Goal: Transaction & Acquisition: Book appointment/travel/reservation

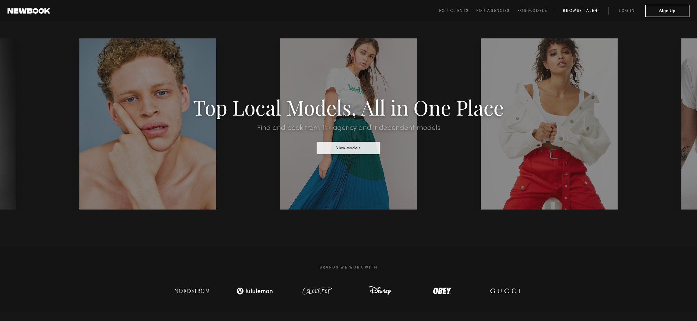
click at [579, 10] on link "Browse Talent" at bounding box center [581, 11] width 53 height 8
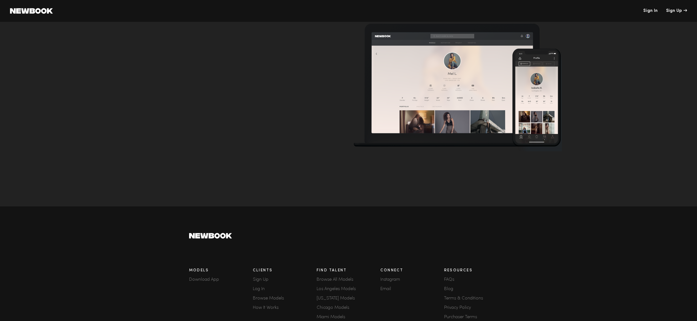
scroll to position [1956, 0]
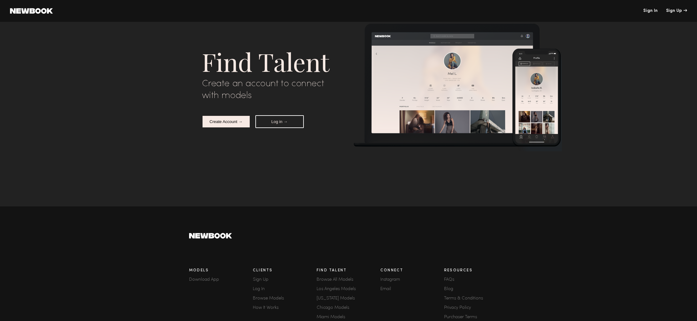
click at [230, 123] on button "Create Account →" at bounding box center [226, 121] width 48 height 13
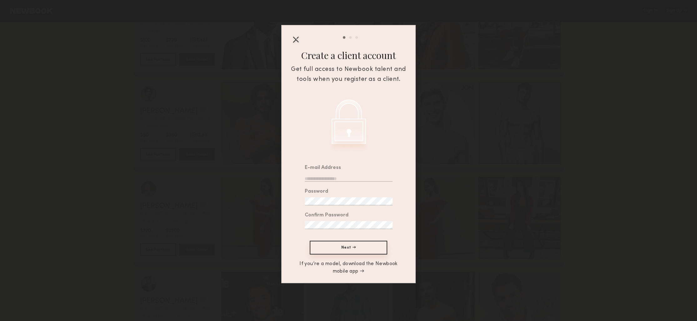
click at [303, 174] on div at bounding box center [301, 174] width 7 height 16
click at [318, 179] on input "email" at bounding box center [349, 178] width 88 height 8
type input "**********"
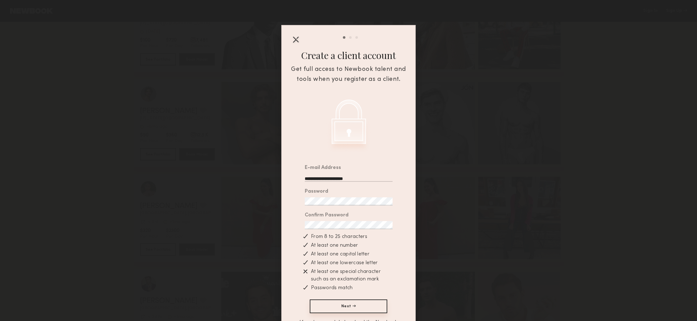
click at [351, 307] on button "Next →" at bounding box center [349, 307] width 78 height 14
click at [339, 197] on div "Password" at bounding box center [349, 198] width 88 height 16
click at [351, 306] on button "Next →" at bounding box center [349, 307] width 78 height 14
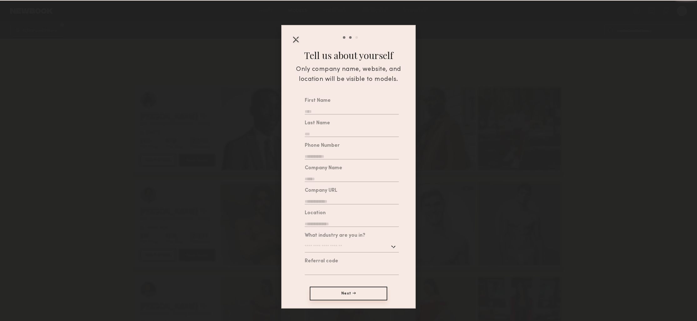
scroll to position [2057, 0]
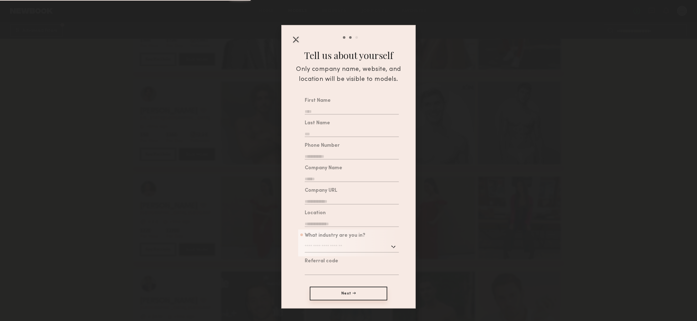
click at [336, 112] on input "text" at bounding box center [352, 111] width 94 height 8
type input "******"
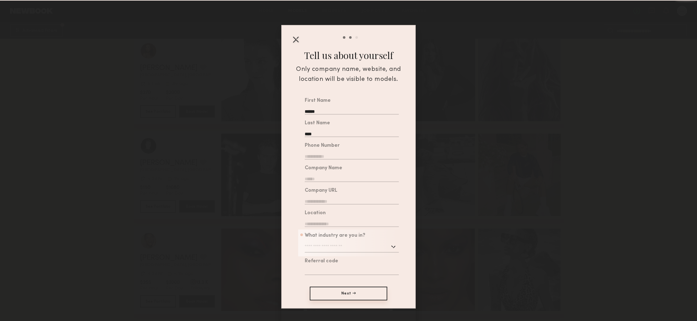
type input "****"
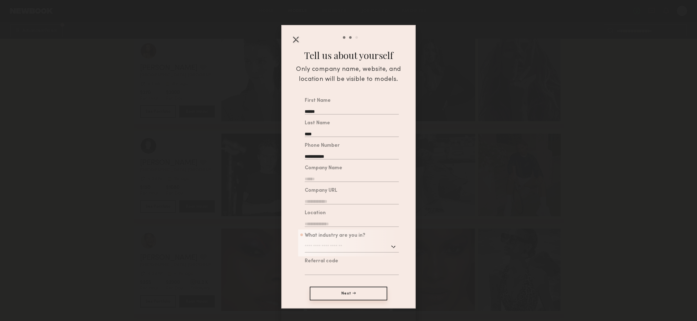
type input "**********"
click at [331, 182] on input "text" at bounding box center [352, 178] width 94 height 8
type input "**********"
click at [327, 223] on input "text" at bounding box center [352, 223] width 94 height 8
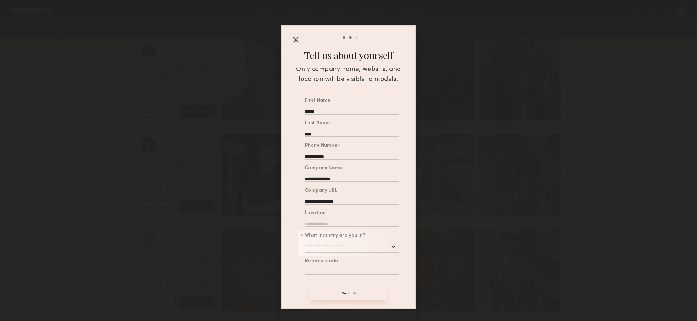
click at [345, 249] on div "What industry are you in? Advertising Apparel Cosmetics Entertainment Publishin…" at bounding box center [352, 243] width 94 height 19
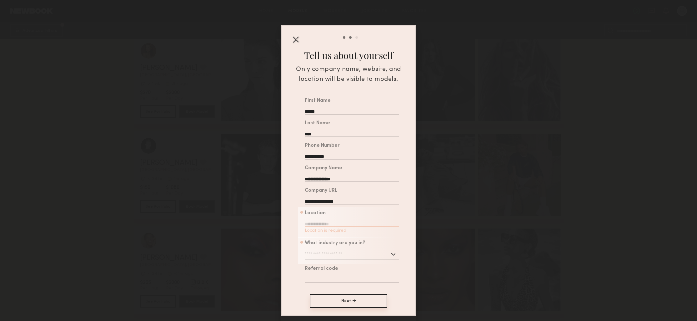
click at [334, 219] on div "Location Location is required" at bounding box center [352, 223] width 94 height 24
click at [335, 224] on input "text" at bounding box center [352, 223] width 94 height 8
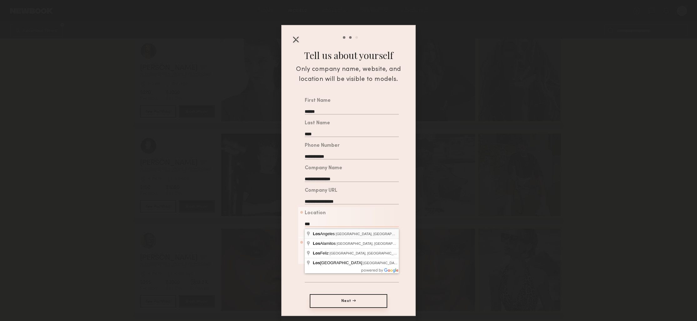
type input "**********"
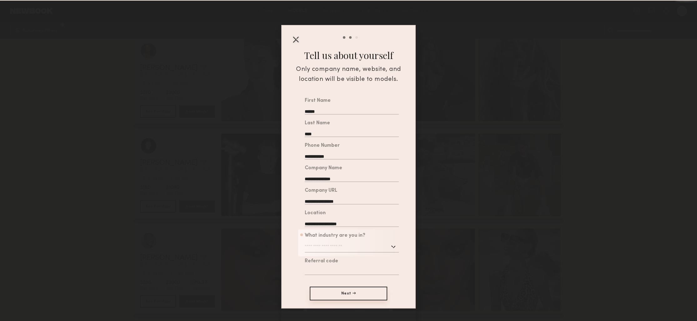
click at [349, 248] on input "text" at bounding box center [352, 247] width 94 height 11
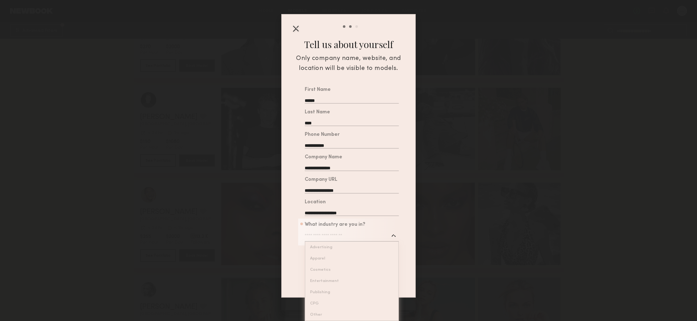
scroll to position [1006, 0]
type input "*****"
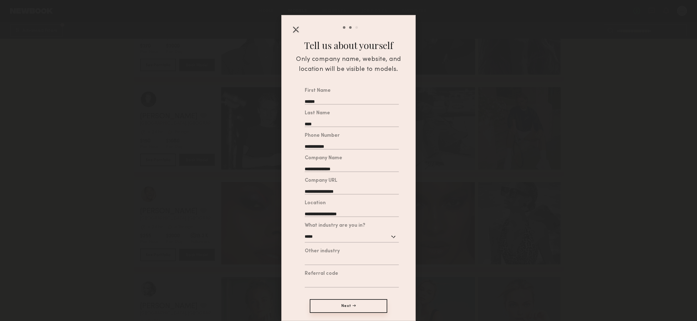
click at [326, 315] on common-auth-restriction-signup-layer "**********" at bounding box center [348, 168] width 133 height 305
click at [326, 257] on div "Other industry" at bounding box center [352, 257] width 94 height 16
click at [317, 260] on input "text" at bounding box center [352, 261] width 94 height 8
type input "**********"
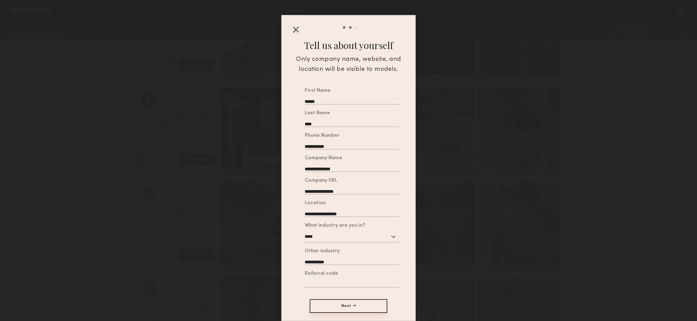
click at [359, 310] on button "Next →" at bounding box center [349, 307] width 78 height 14
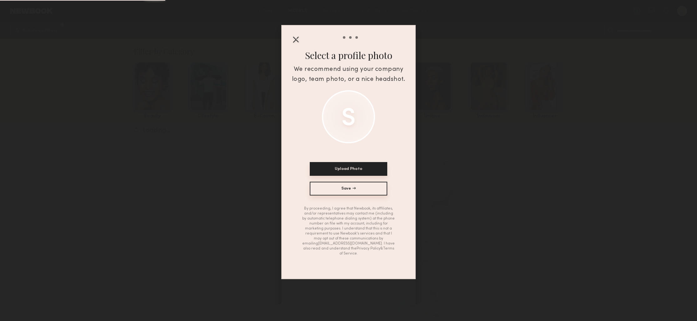
click at [360, 168] on button "Upload Photo" at bounding box center [349, 169] width 78 height 14
drag, startPoint x: 344, startPoint y: 109, endPoint x: 345, endPoint y: 127, distance: 17.8
click at [345, 127] on div at bounding box center [348, 116] width 53 height 53
drag, startPoint x: 348, startPoint y: 111, endPoint x: 350, endPoint y: 124, distance: 13.2
click at [350, 124] on div at bounding box center [348, 116] width 53 height 53
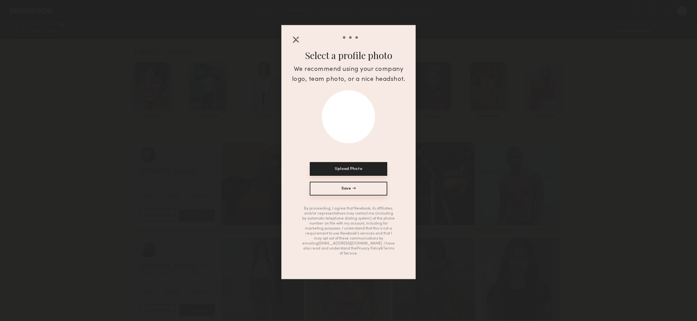
click at [377, 174] on button "Upload Photo" at bounding box center [349, 169] width 78 height 14
click at [360, 191] on button "Save →" at bounding box center [349, 189] width 78 height 14
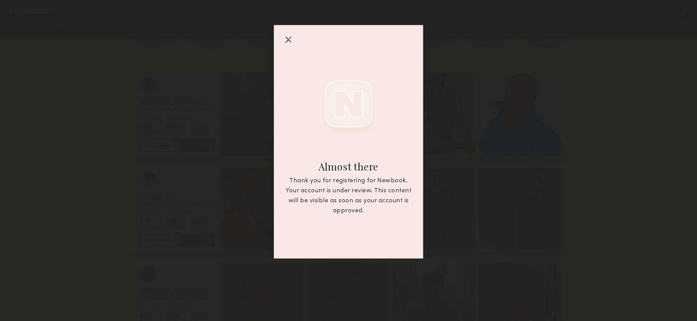
scroll to position [82, 0]
click at [284, 41] on div at bounding box center [288, 39] width 10 height 10
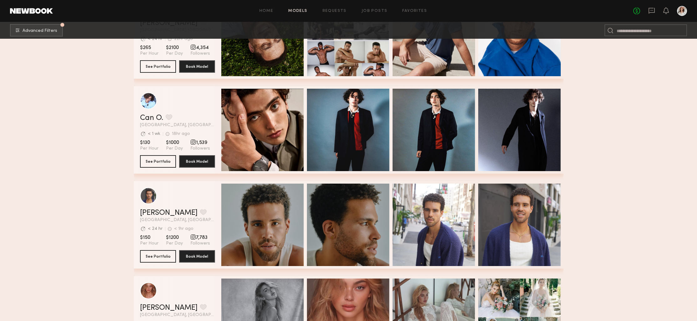
scroll to position [0, 0]
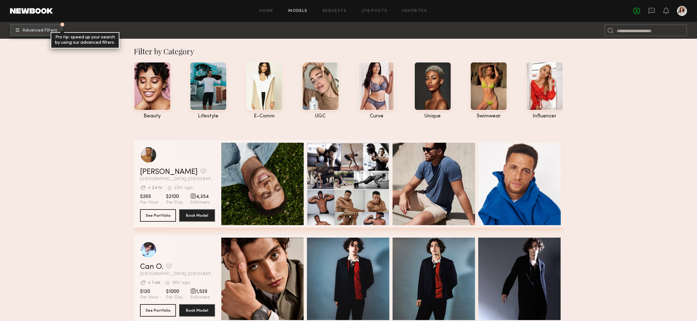
click at [58, 27] on button "Advanced Filters Pro tip: speed up your search by using our advanced filters." at bounding box center [36, 30] width 53 height 13
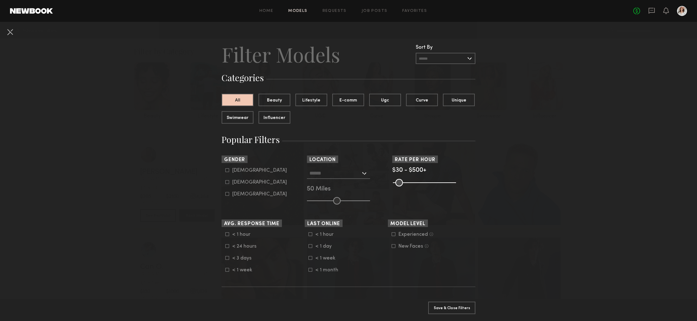
click at [231, 182] on label "Female" at bounding box center [256, 182] width 62 height 4
type input "**"
click at [333, 175] on input "text" at bounding box center [335, 173] width 51 height 11
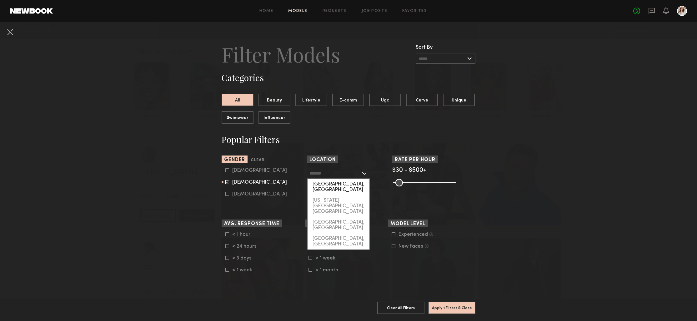
click at [334, 183] on div "[GEOGRAPHIC_DATA], [GEOGRAPHIC_DATA]" at bounding box center [339, 187] width 62 height 16
type input "**********"
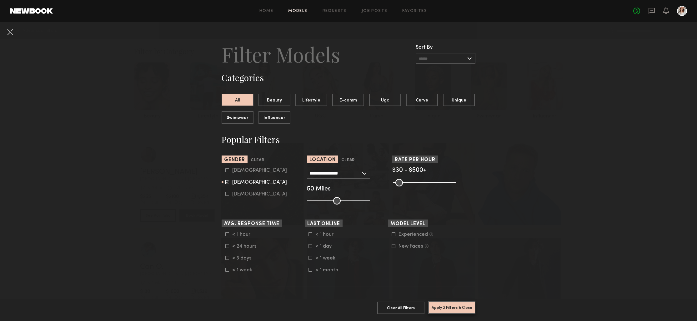
click at [446, 308] on button "Apply 2 Filters & Close" at bounding box center [451, 308] width 47 height 13
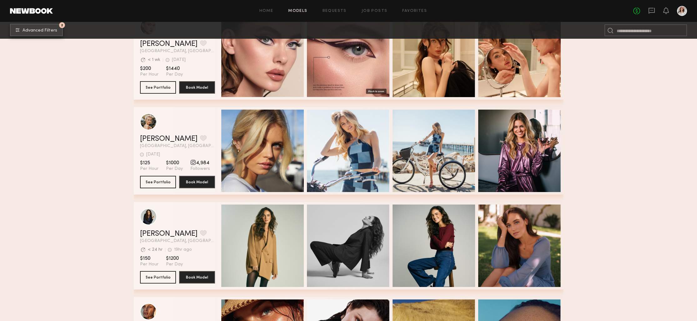
scroll to position [2796, 0]
click at [190, 163] on div "grid" at bounding box center [193, 162] width 6 height 6
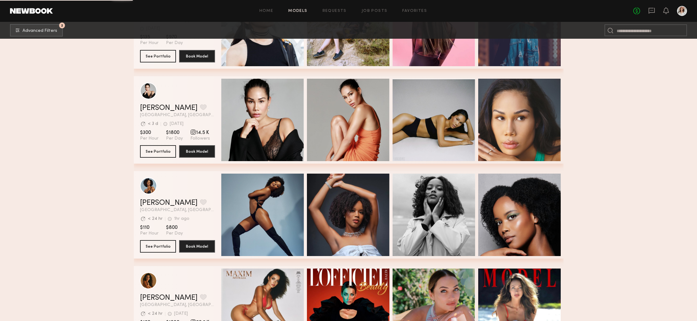
scroll to position [30642, 0]
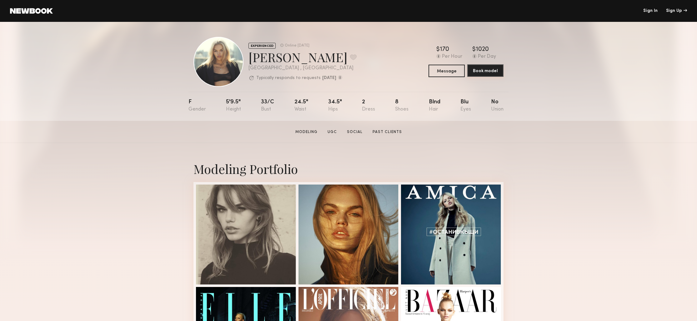
click at [488, 69] on button "Book model" at bounding box center [486, 70] width 36 height 13
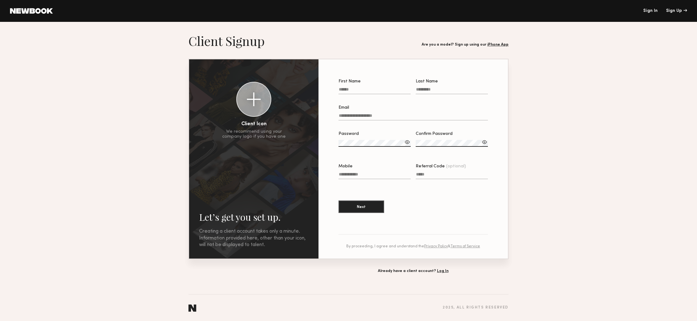
click at [542, 89] on section "Let’s get you set up. Sign Up Below. Creating a client account takes only a min…" at bounding box center [348, 153] width 697 height 240
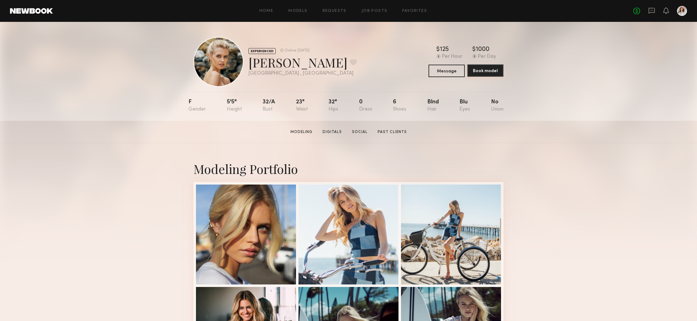
click at [491, 75] on button "Book model" at bounding box center [486, 70] width 36 height 13
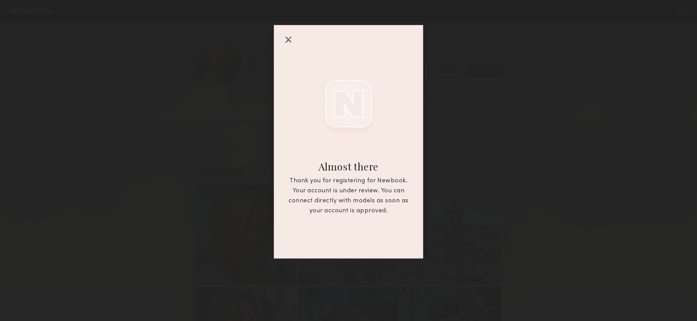
click at [288, 37] on div at bounding box center [288, 39] width 10 height 10
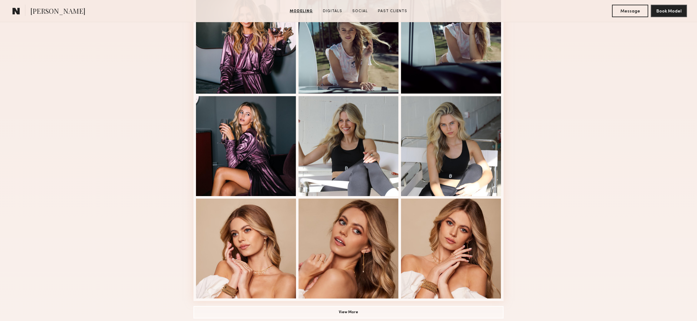
scroll to position [156, 0]
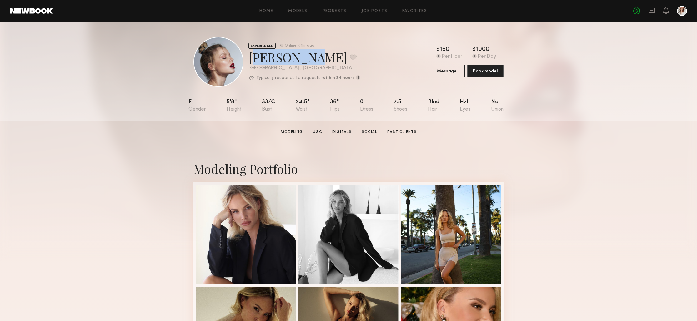
drag, startPoint x: 300, startPoint y: 57, endPoint x: 249, endPoint y: 54, distance: 51.1
click at [249, 54] on div "Klaudia S. Favorite" at bounding box center [305, 57] width 112 height 17
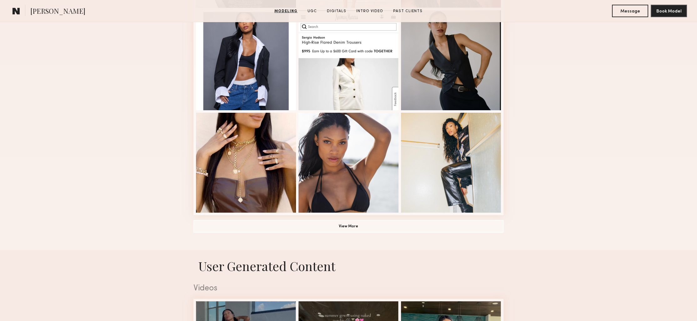
scroll to position [428, 0]
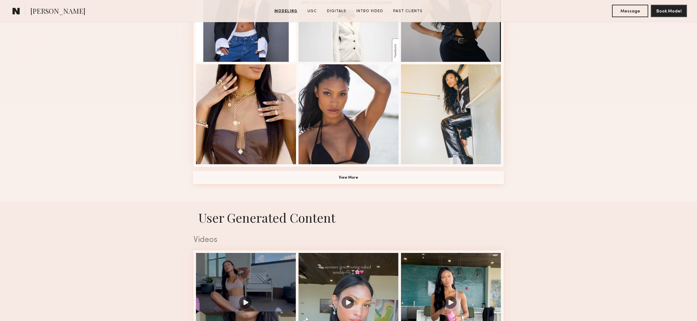
click at [324, 181] on button "View More" at bounding box center [349, 178] width 310 height 13
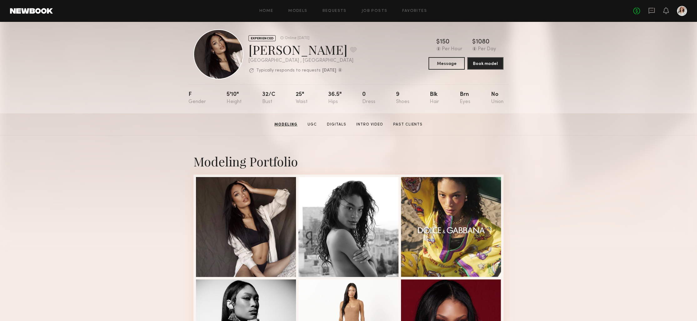
scroll to position [0, 0]
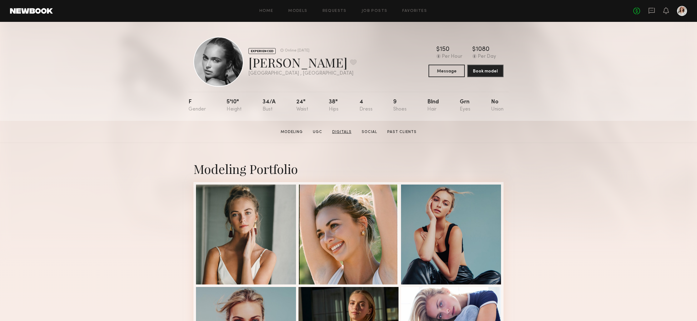
click at [346, 129] on link "Digitals" at bounding box center [342, 132] width 24 height 6
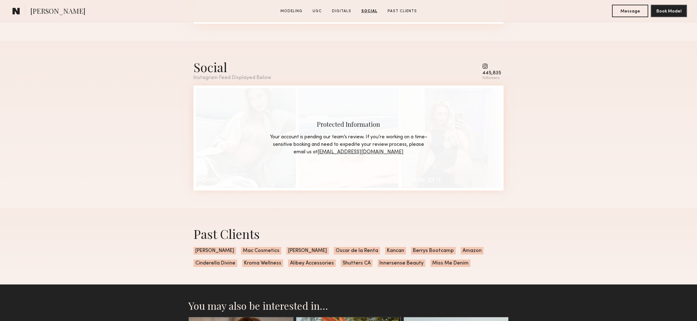
scroll to position [1453, 0]
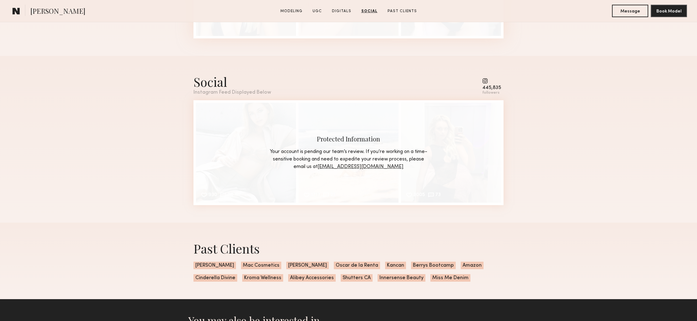
click at [484, 87] on div "445,835" at bounding box center [492, 88] width 19 height 5
drag, startPoint x: 498, startPoint y: 88, endPoint x: 484, endPoint y: 87, distance: 14.1
click at [484, 87] on div "445,835" at bounding box center [492, 88] width 19 height 5
drag, startPoint x: 498, startPoint y: 86, endPoint x: 504, endPoint y: 87, distance: 5.6
click at [499, 86] on div "445,835" at bounding box center [492, 88] width 19 height 5
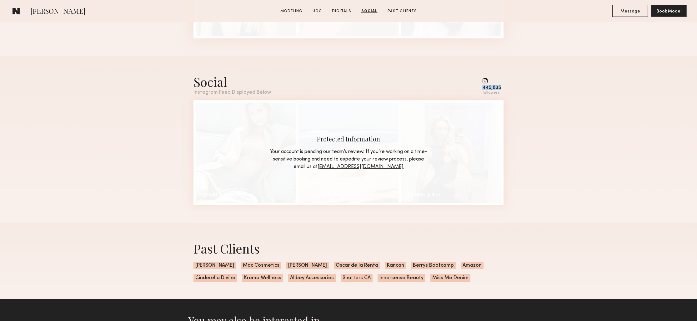
drag, startPoint x: 503, startPoint y: 87, endPoint x: 488, endPoint y: 88, distance: 14.4
click at [478, 87] on div "Social Instagram Feed Displayed Below 445,835 followers" at bounding box center [349, 84] width 310 height 22
copy div "445,835"
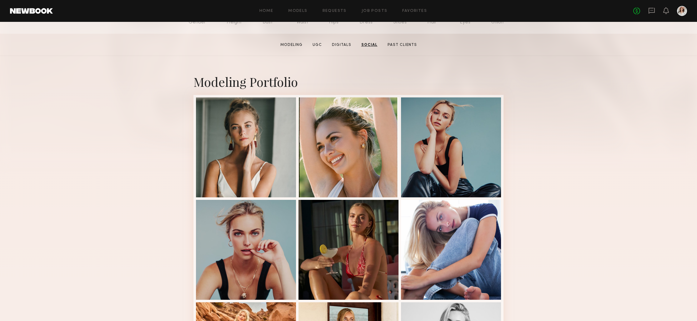
scroll to position [0, 0]
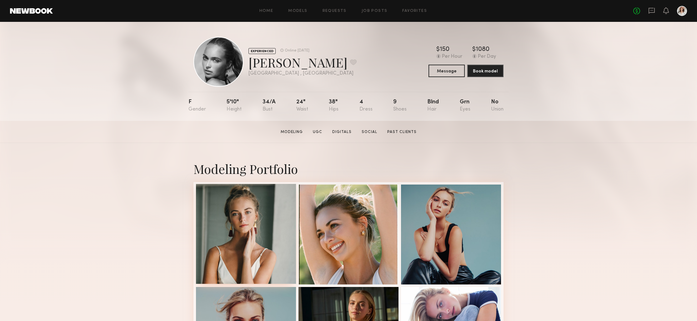
click at [264, 210] on div at bounding box center [246, 234] width 100 height 100
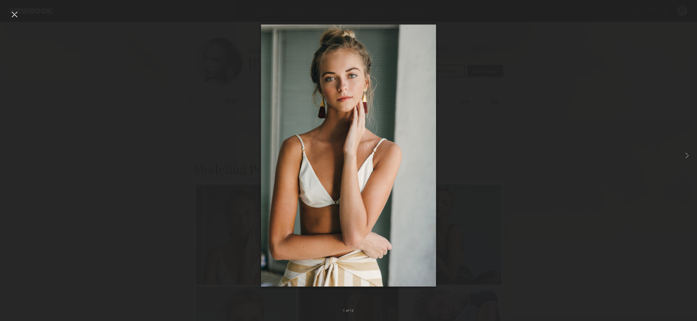
click at [250, 43] on div at bounding box center [348, 155] width 697 height 291
click at [130, 66] on div at bounding box center [348, 155] width 697 height 291
click at [16, 16] on div at bounding box center [14, 14] width 10 height 10
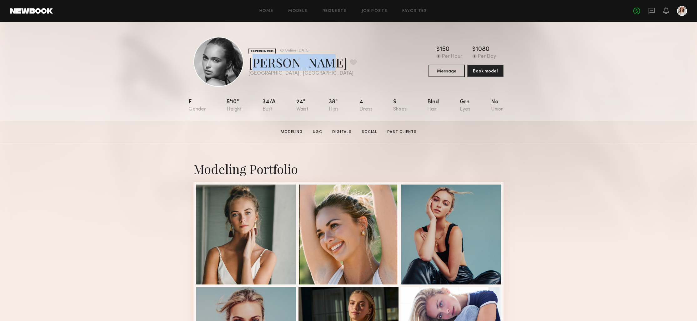
drag, startPoint x: 307, startPoint y: 65, endPoint x: 251, endPoint y: 63, distance: 56.0
click at [251, 63] on div "Whitney T. Favorite" at bounding box center [303, 62] width 108 height 17
copy div "Whitney T."
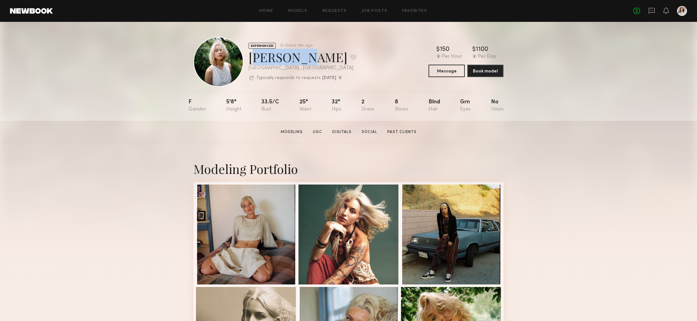
drag, startPoint x: 298, startPoint y: 54, endPoint x: 249, endPoint y: 58, distance: 49.6
click at [249, 58] on div "[PERSON_NAME] Favorite" at bounding box center [303, 57] width 108 height 17
copy div "[PERSON_NAME] M"
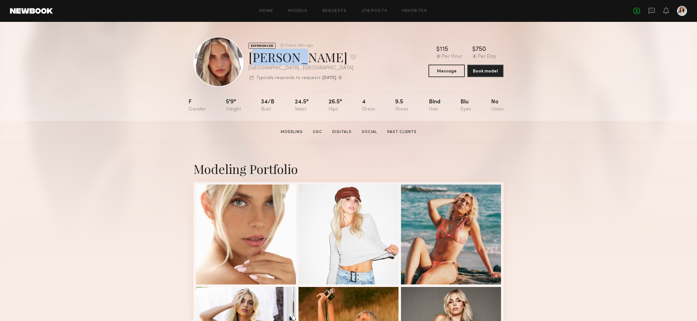
drag, startPoint x: 285, startPoint y: 58, endPoint x: 248, endPoint y: 58, distance: 36.3
click at [248, 58] on div "EXPERIENCED Online 18hr ago Allea S. Favorite Los Angeles , CA Typically respon…" at bounding box center [275, 62] width 163 height 50
copy div "Allea S"
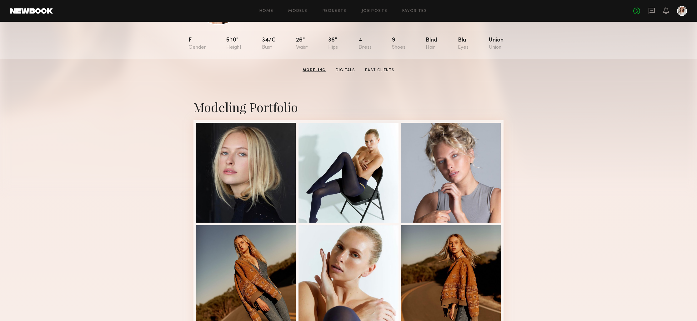
scroll to position [39, 0]
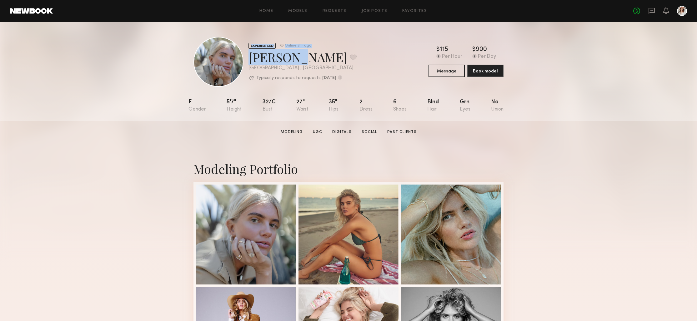
drag, startPoint x: 288, startPoint y: 62, endPoint x: 239, endPoint y: 60, distance: 49.1
click at [239, 60] on div "EXPERIENCED Online 3hr ago Katie B. Favorite Los Angeles , CA Typically respond…" at bounding box center [275, 62] width 163 height 50
copy div "EXPERIENCED Online 3hr ago Katie B"
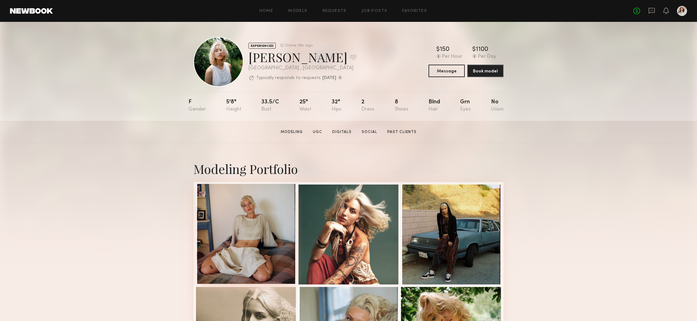
click at [242, 225] on div at bounding box center [246, 234] width 100 height 100
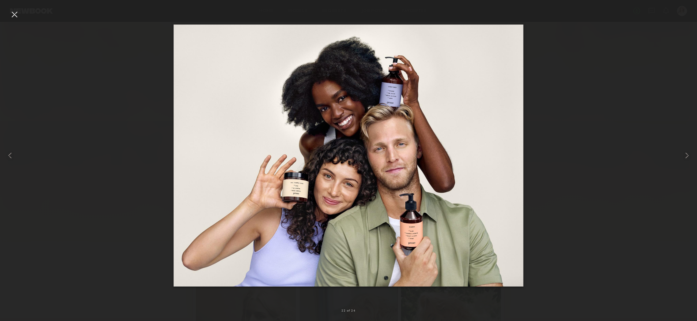
click at [555, 186] on div at bounding box center [348, 155] width 697 height 291
click at [679, 51] on div at bounding box center [684, 155] width 28 height 291
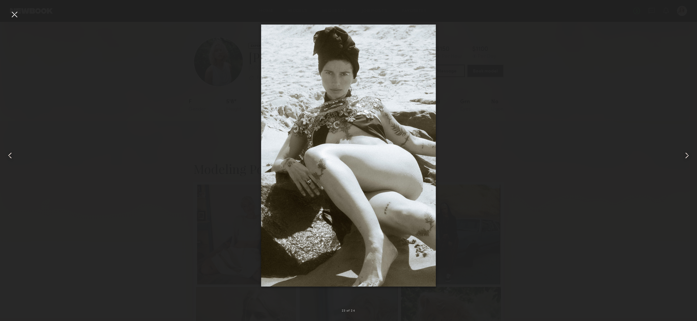
click at [16, 16] on div at bounding box center [14, 14] width 10 height 10
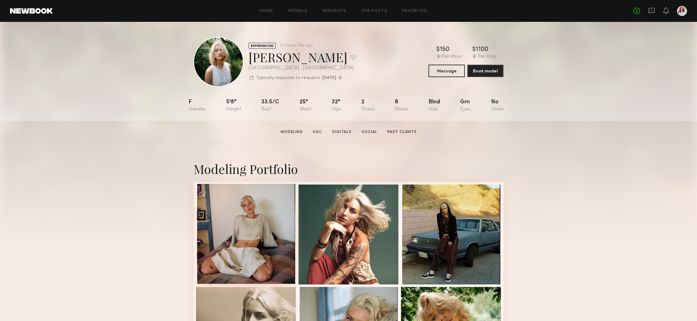
click at [271, 201] on div at bounding box center [246, 234] width 100 height 100
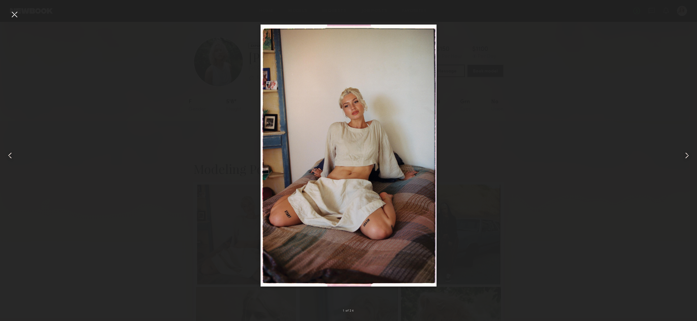
click at [13, 11] on div at bounding box center [14, 14] width 10 height 10
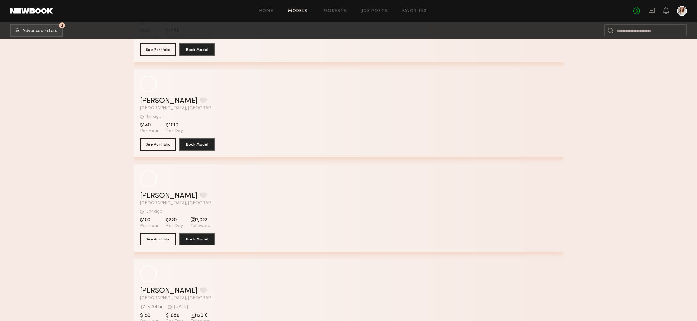
scroll to position [34456, 0]
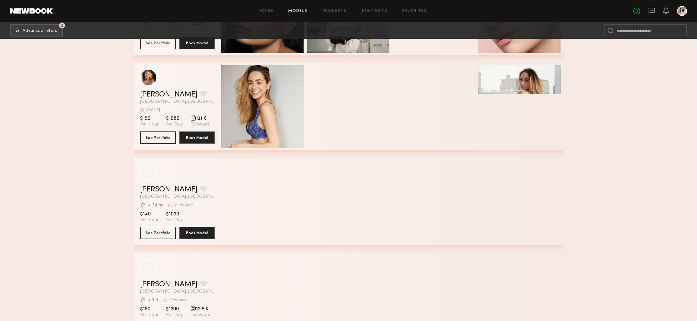
scroll to position [35828, 0]
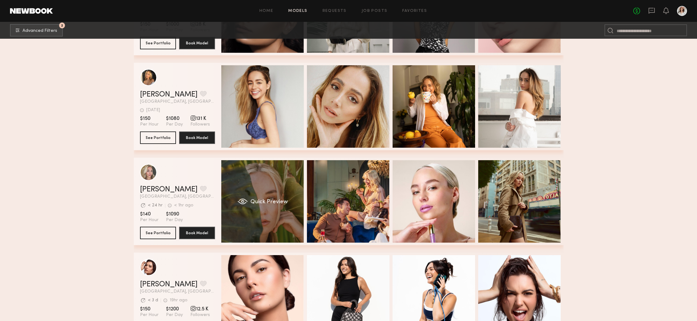
click at [297, 208] on div "Quick Preview" at bounding box center [262, 201] width 83 height 83
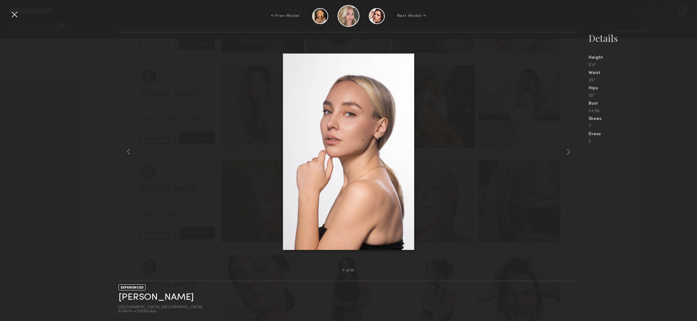
click at [630, 201] on nb-gallery-model-stats "Details Height 5'4" Waist 25" Hips 35" Bust 34.5b Shoes 7 Dress 0" at bounding box center [638, 177] width 119 height 290
drag, startPoint x: 20, startPoint y: 10, endPoint x: 17, endPoint y: 12, distance: 4.1
click at [18, 11] on div "← Prev Model Next Model → 7 of 25 EXPERIENCED Kateryna O. Los Angeles, CA $140/…" at bounding box center [348, 160] width 697 height 321
click at [16, 13] on div at bounding box center [14, 14] width 10 height 10
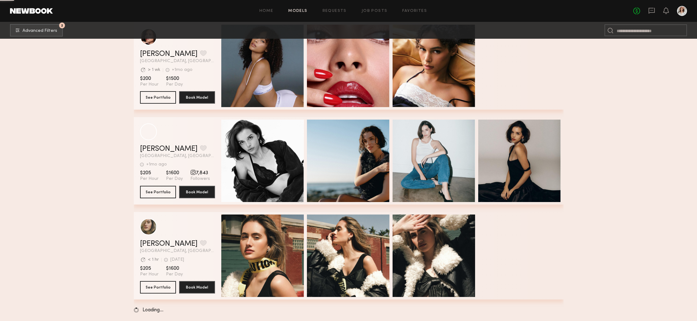
scroll to position [51176, 0]
